Goal: Information Seeking & Learning: Learn about a topic

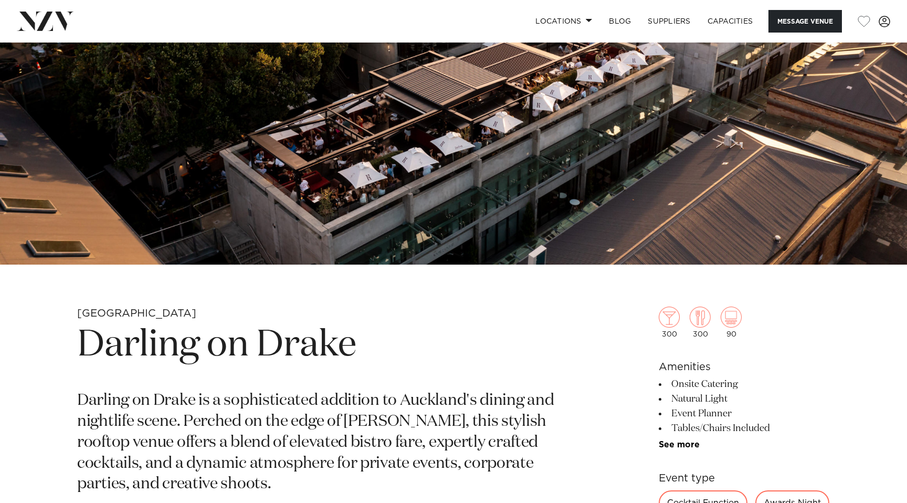
scroll to position [46, 0]
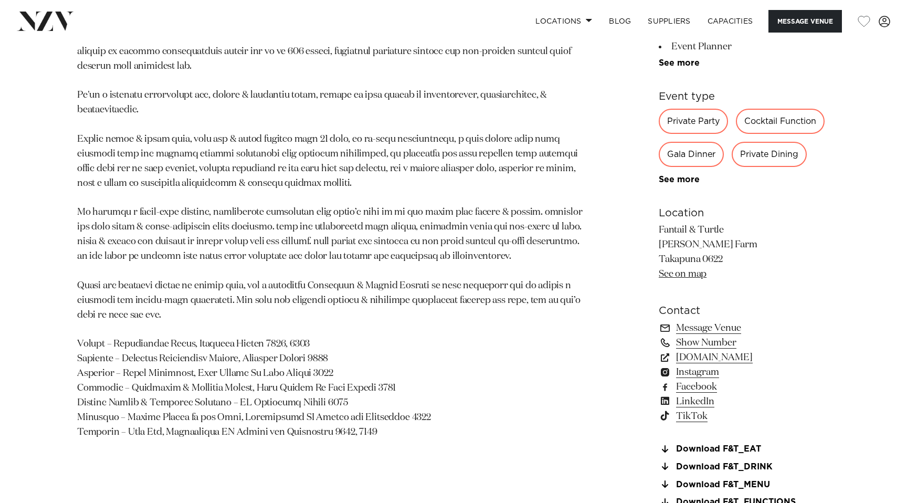
scroll to position [604, 0]
click at [698, 363] on link "www.fantailandturtle.co.nz" at bounding box center [744, 359] width 171 height 15
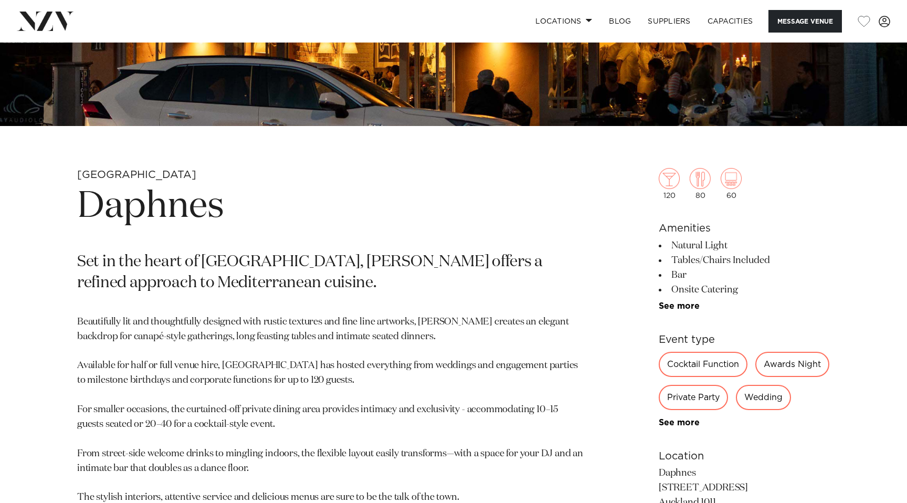
scroll to position [92, 0]
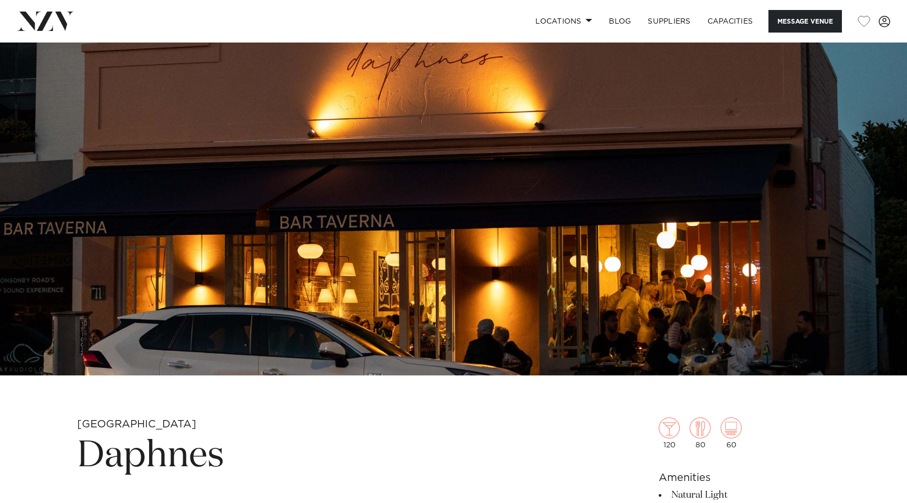
click at [444, 200] on img at bounding box center [453, 162] width 907 height 425
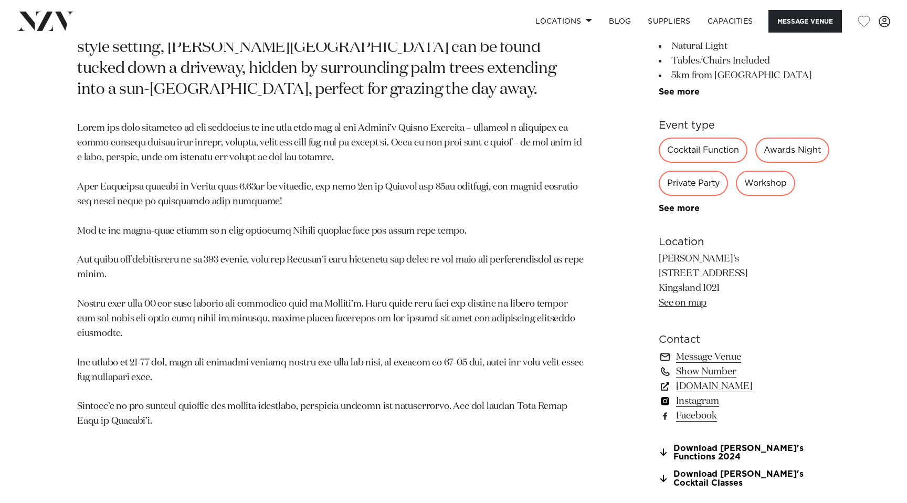
scroll to position [586, 0]
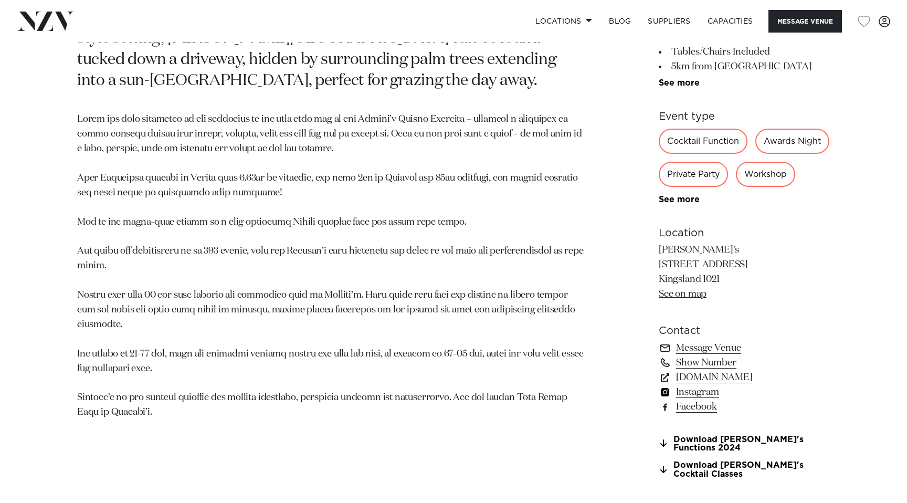
click at [699, 399] on link "Instagram" at bounding box center [744, 392] width 171 height 15
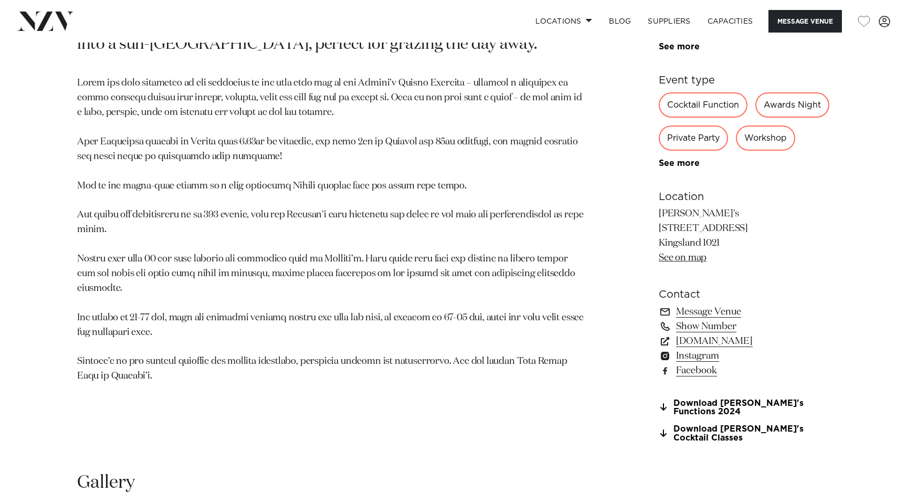
scroll to position [637, 0]
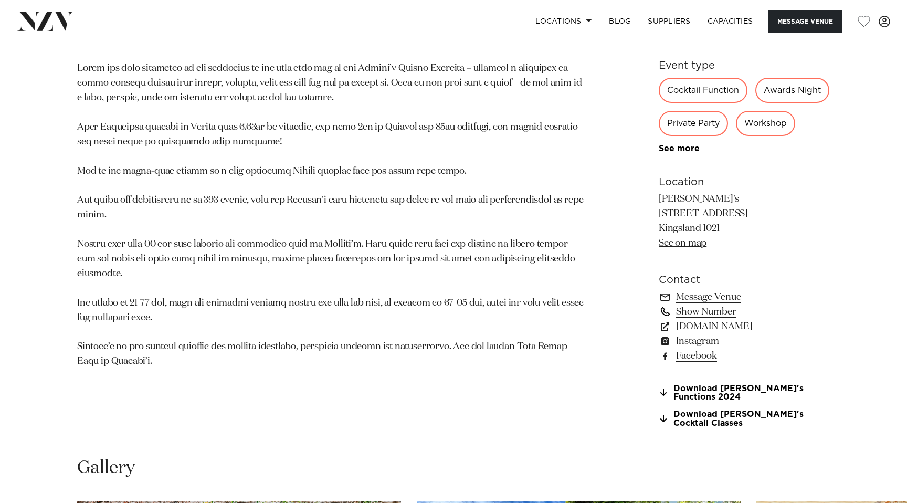
click at [704, 319] on link "Show Number" at bounding box center [744, 311] width 171 height 15
click at [704, 334] on link "www.rosannas.co.nz" at bounding box center [744, 326] width 171 height 15
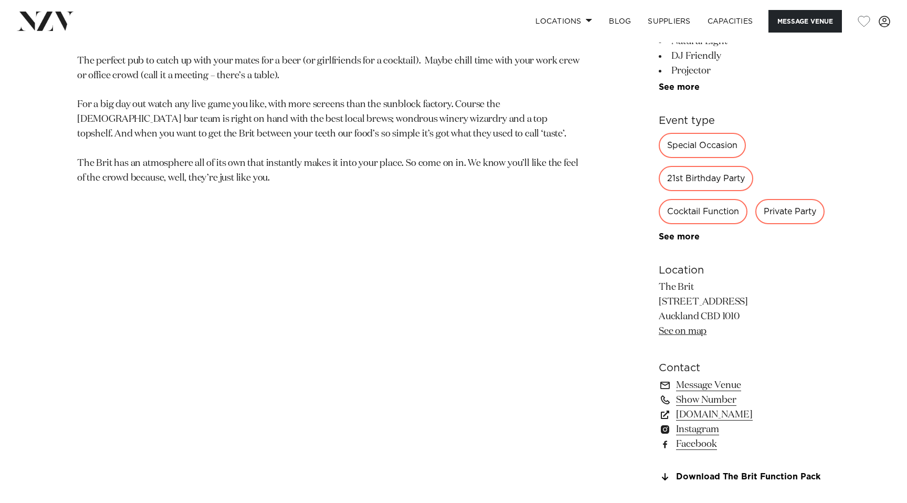
scroll to position [615, 0]
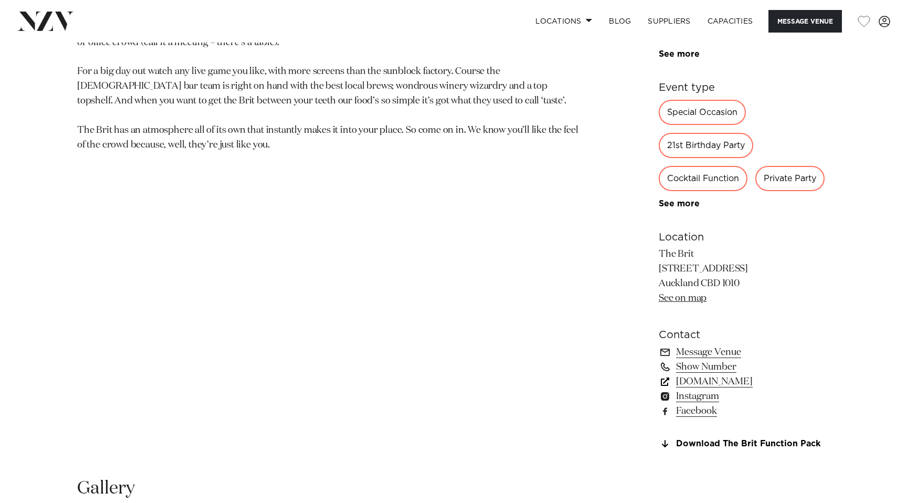
click at [700, 384] on link "[DOMAIN_NAME]" at bounding box center [744, 381] width 171 height 15
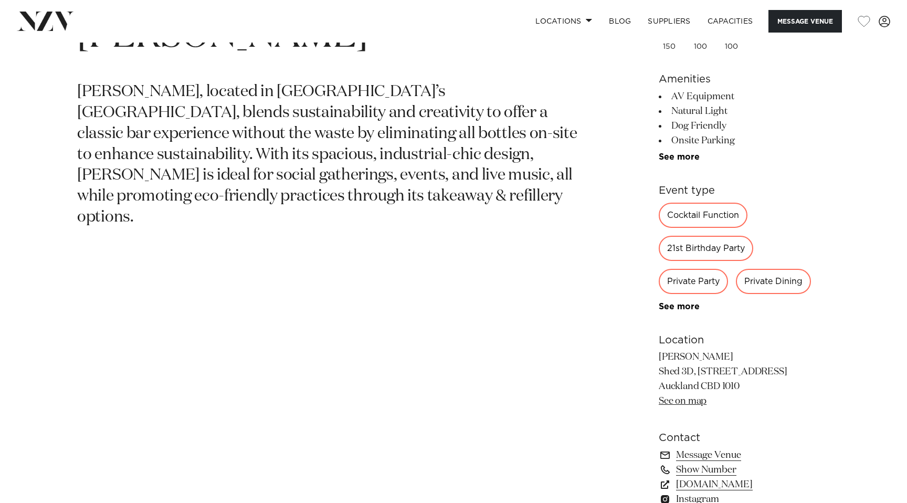
scroll to position [557, 0]
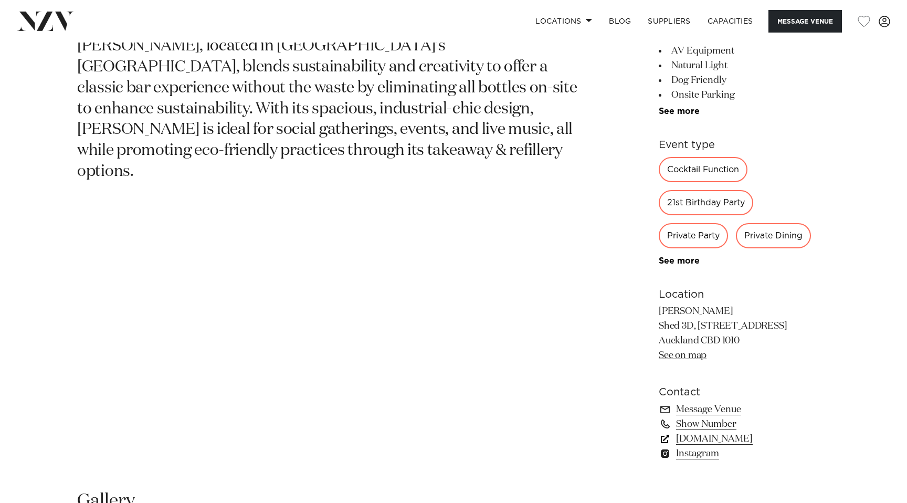
click at [702, 437] on link "normataps.co.nz" at bounding box center [744, 438] width 171 height 15
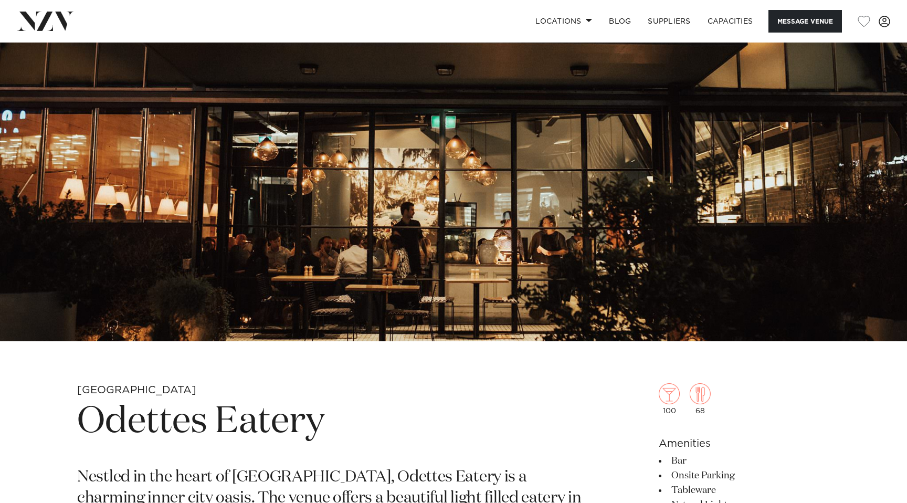
scroll to position [125, 0]
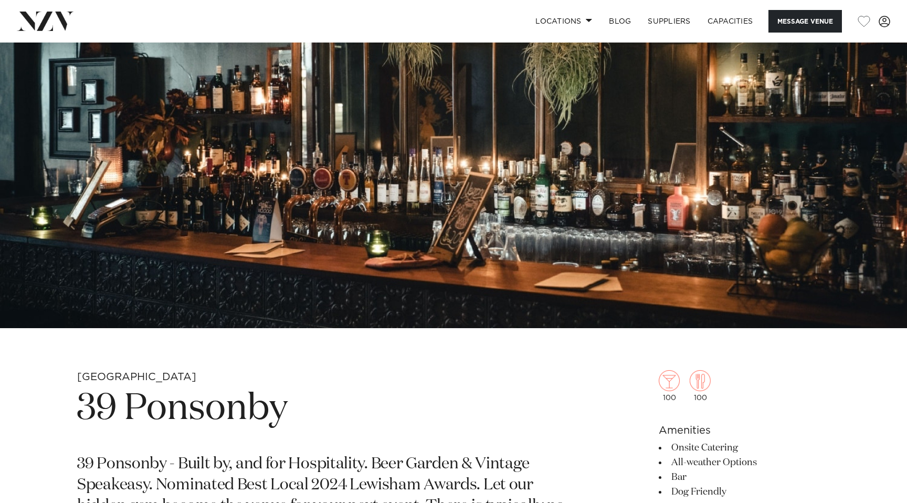
scroll to position [34, 0]
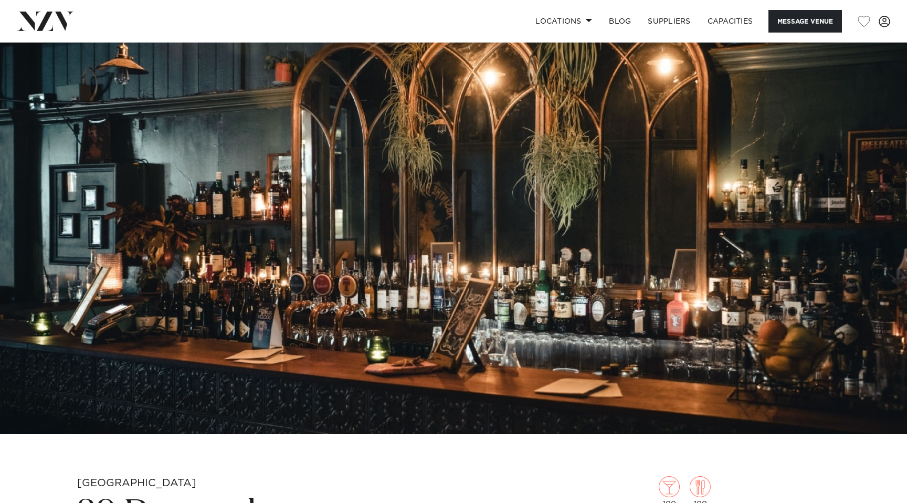
click at [421, 221] on img at bounding box center [453, 221] width 907 height 425
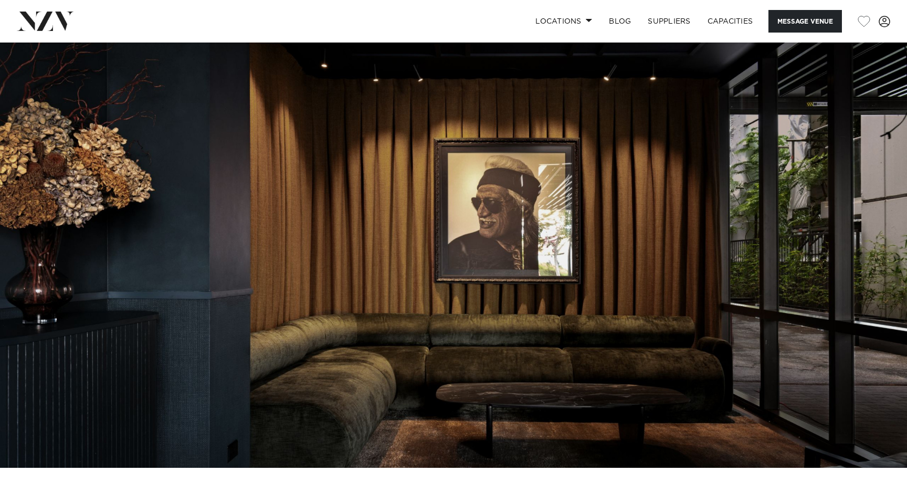
click at [790, 266] on img at bounding box center [453, 255] width 907 height 425
